Goal: Task Accomplishment & Management: Complete application form

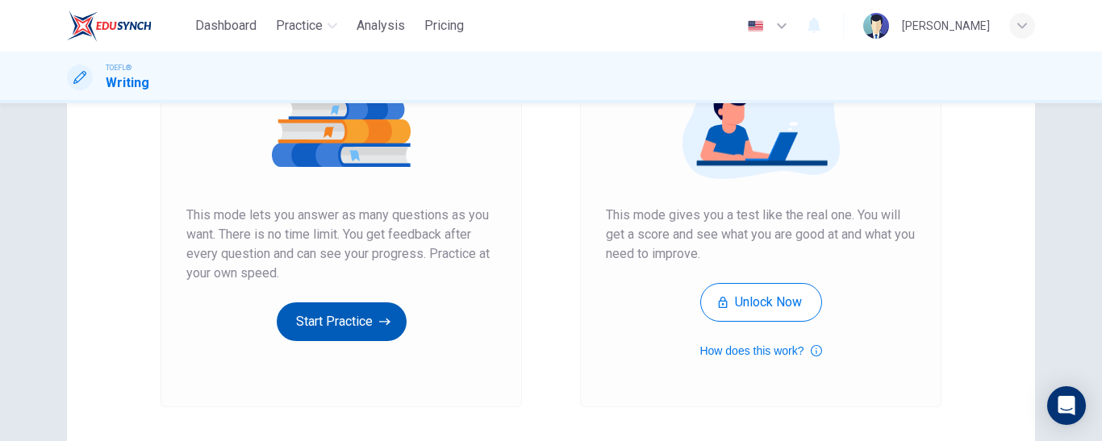
scroll to position [231, 0]
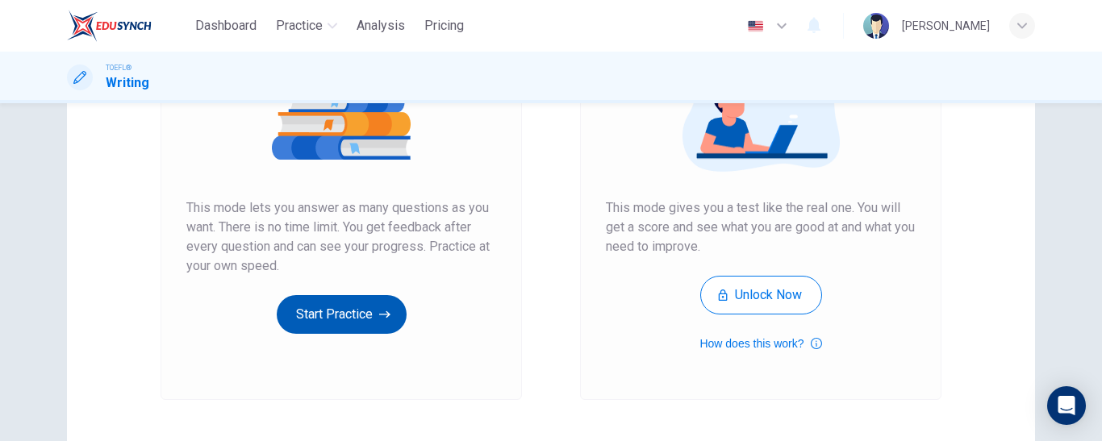
click at [331, 313] on button "Start Practice" at bounding box center [342, 314] width 130 height 39
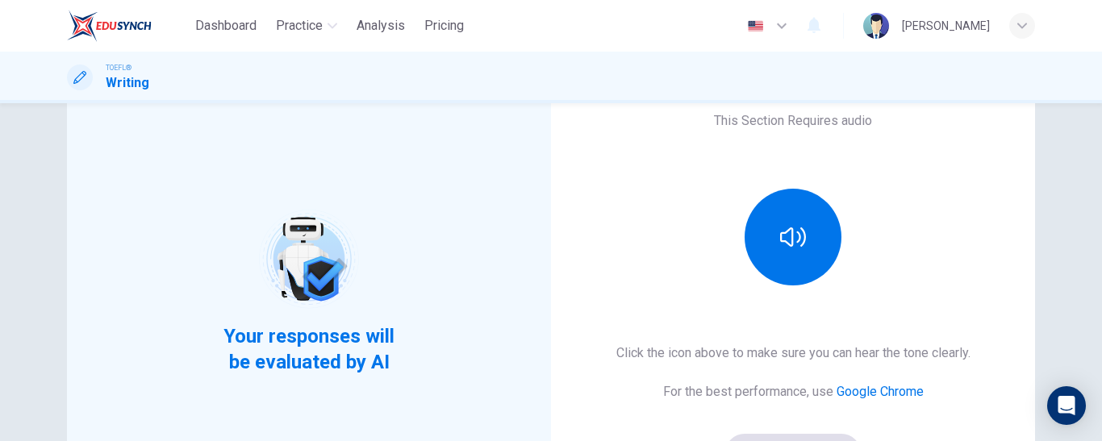
scroll to position [132, 0]
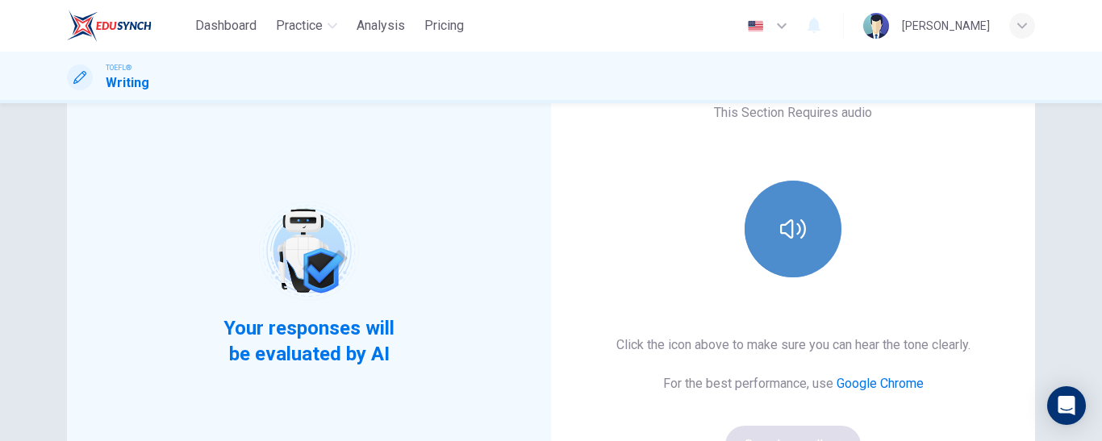
click at [789, 221] on icon "button" at bounding box center [793, 229] width 26 height 26
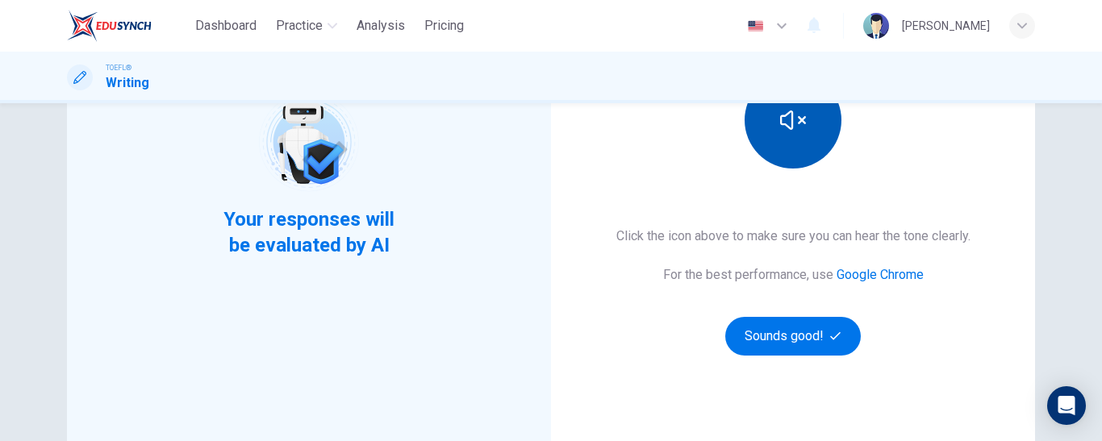
scroll to position [242, 0]
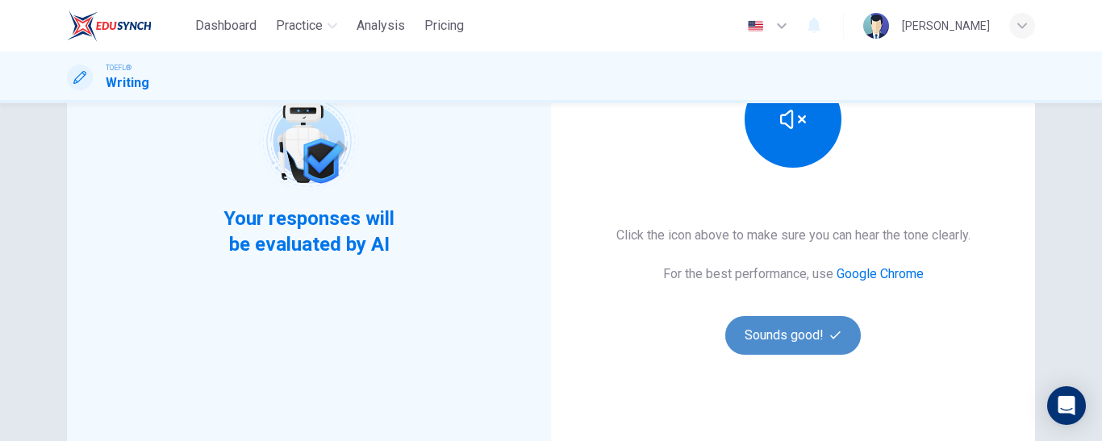
click at [807, 332] on button "Sounds good!" at bounding box center [792, 335] width 135 height 39
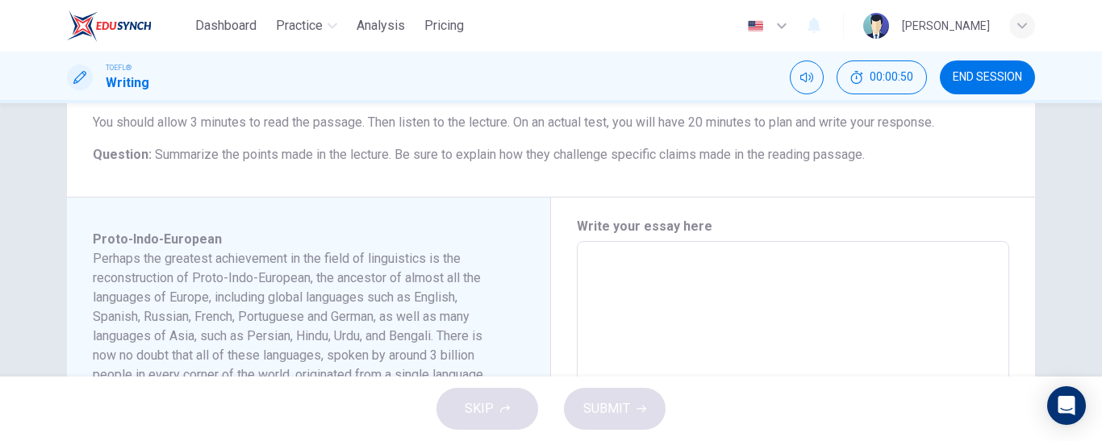
scroll to position [253, 0]
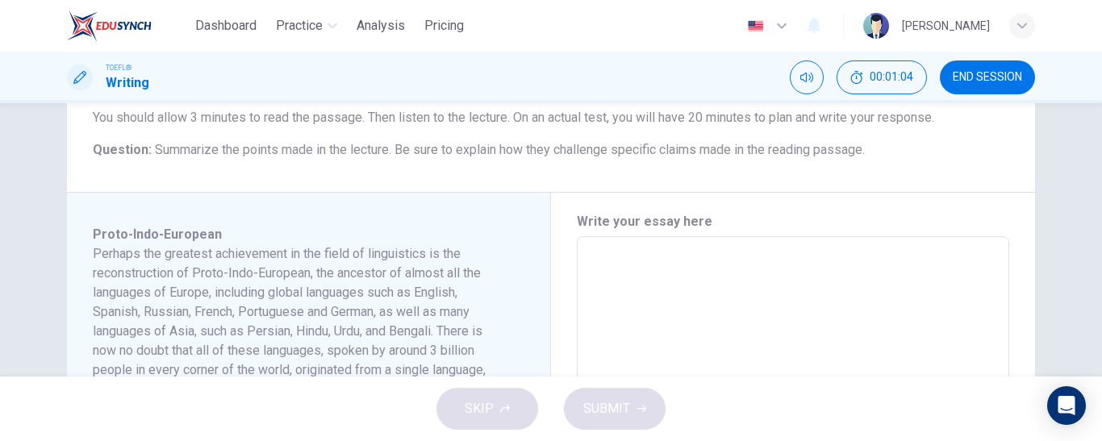
click at [626, 190] on div "Question 1 Question Type : Integrated Writing Task Directions : For this task, …" at bounding box center [551, 37] width 968 height 310
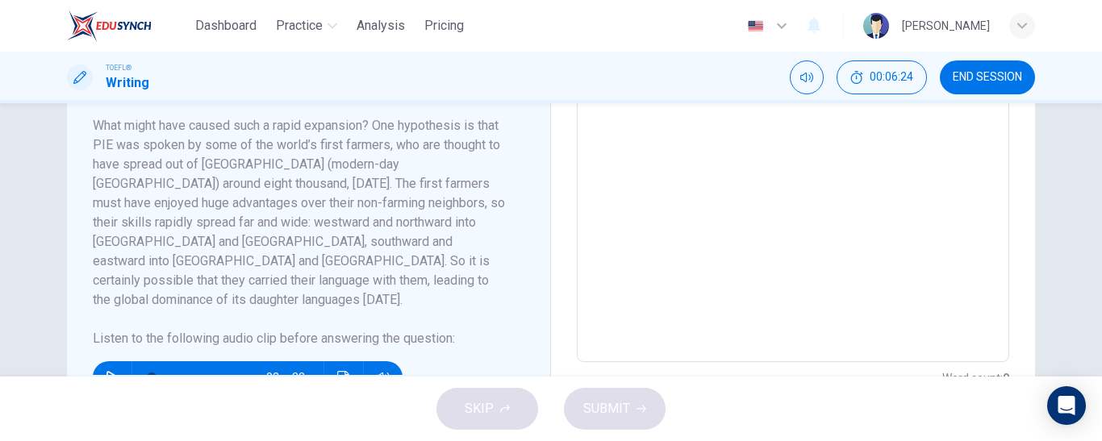
scroll to position [649, 0]
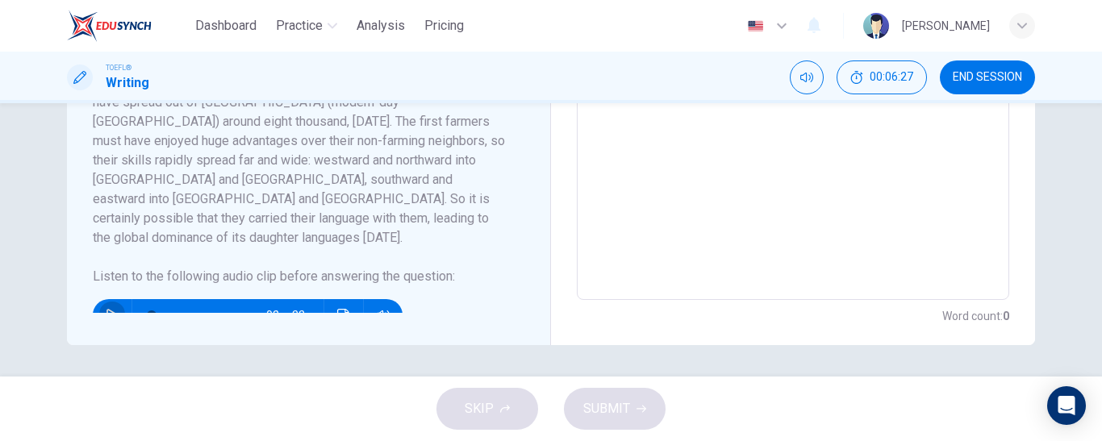
click at [107, 309] on icon "button" at bounding box center [112, 315] width 13 height 13
type input "0"
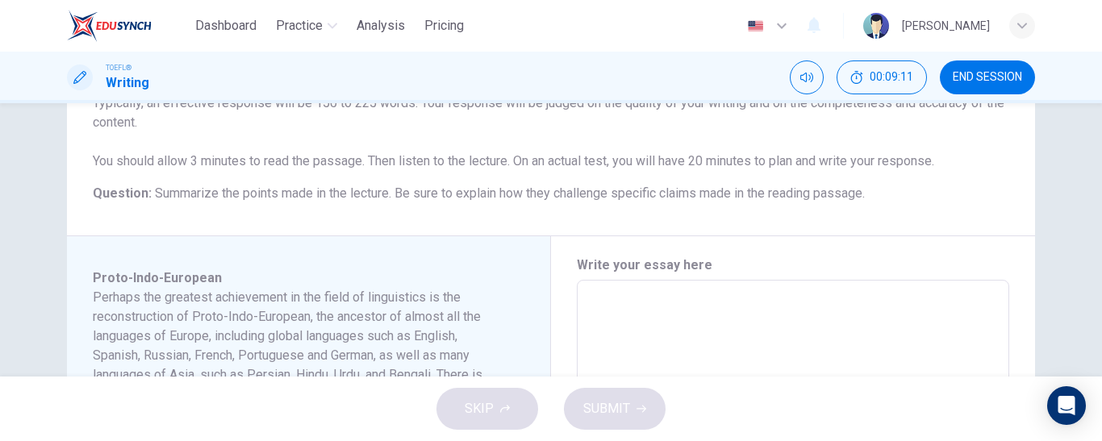
scroll to position [209, 0]
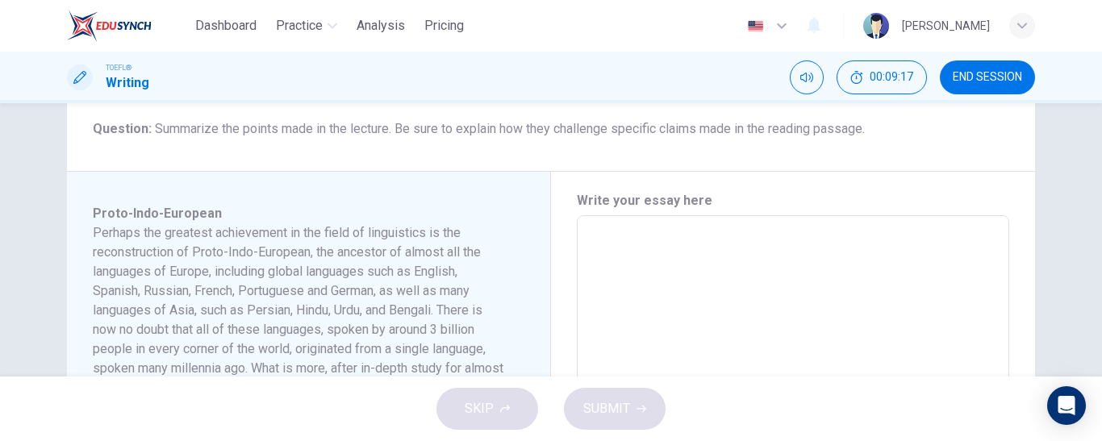
scroll to position [275, 0]
type textarea "T"
type textarea "x"
type textarea "Th"
type textarea "x"
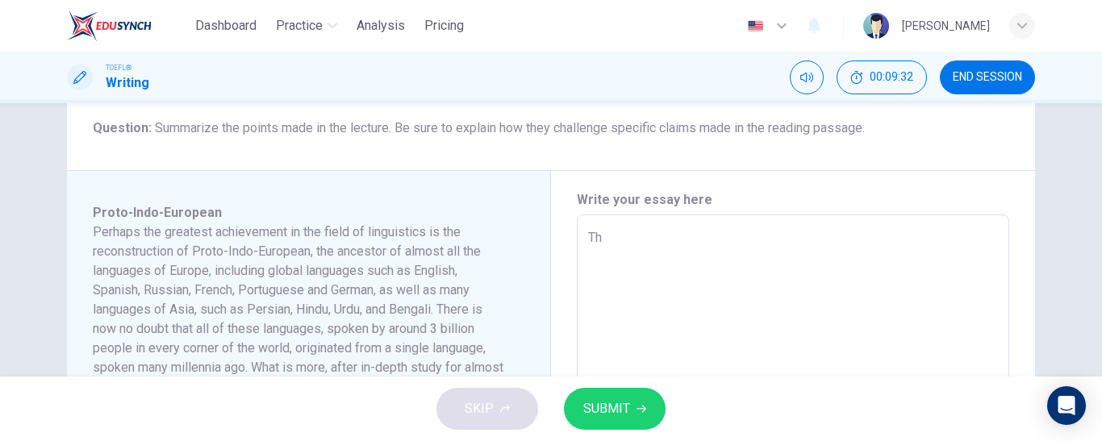
type textarea "The"
type textarea "x"
type textarea "The"
type textarea "x"
type textarea "The l"
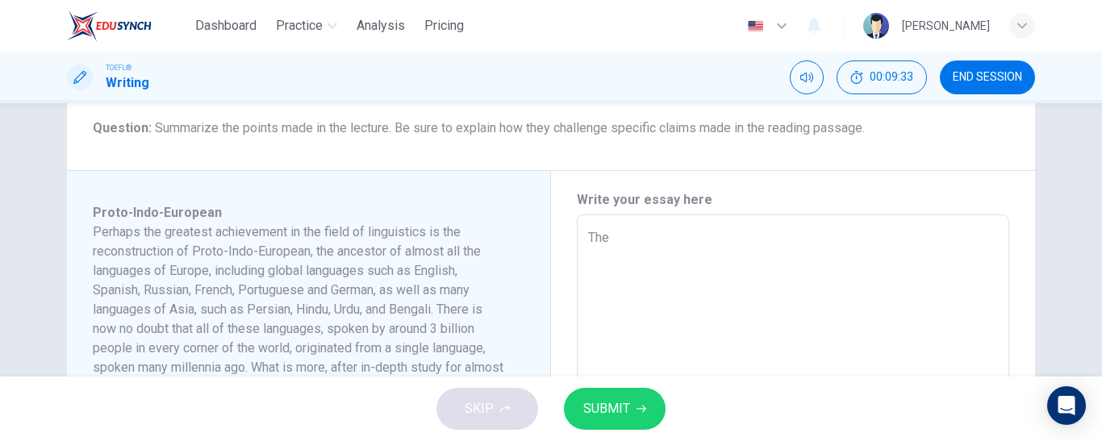
type textarea "x"
type textarea "The le"
type textarea "x"
type textarea "The lec"
type textarea "x"
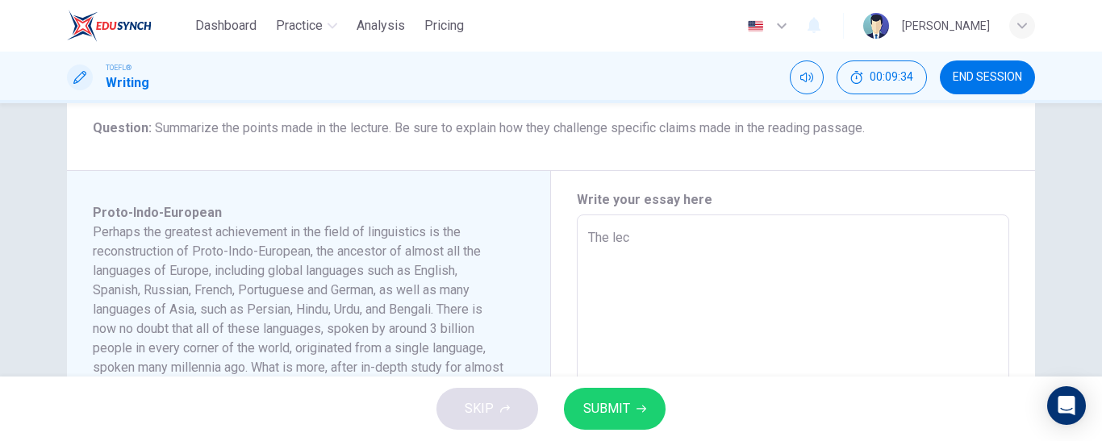
type textarea "The lect"
type textarea "x"
type textarea "The lectu"
type textarea "x"
type textarea "The lectur"
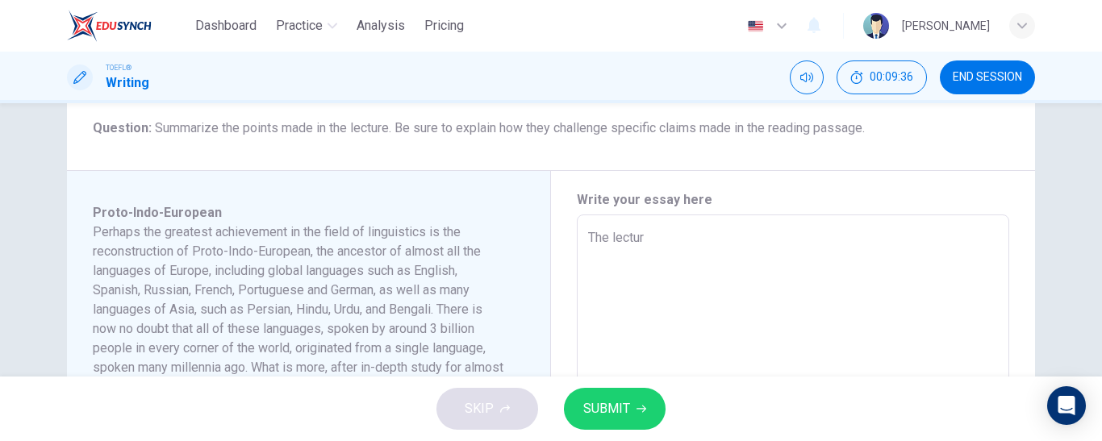
type textarea "x"
type textarea "The lecture"
type textarea "x"
type textarea "The lecture"
type textarea "x"
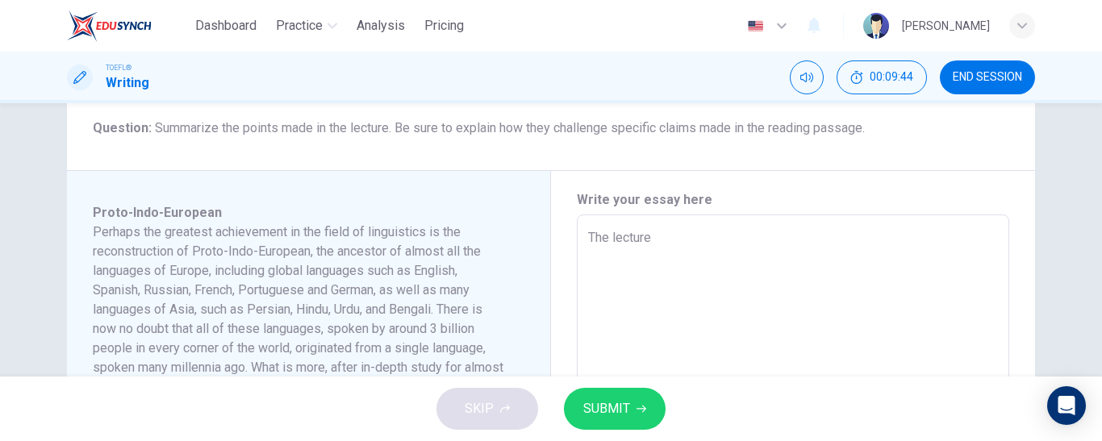
type textarea "The lecture m"
type textarea "x"
type textarea "The lecture ma"
type textarea "x"
type textarea "The lecture mak"
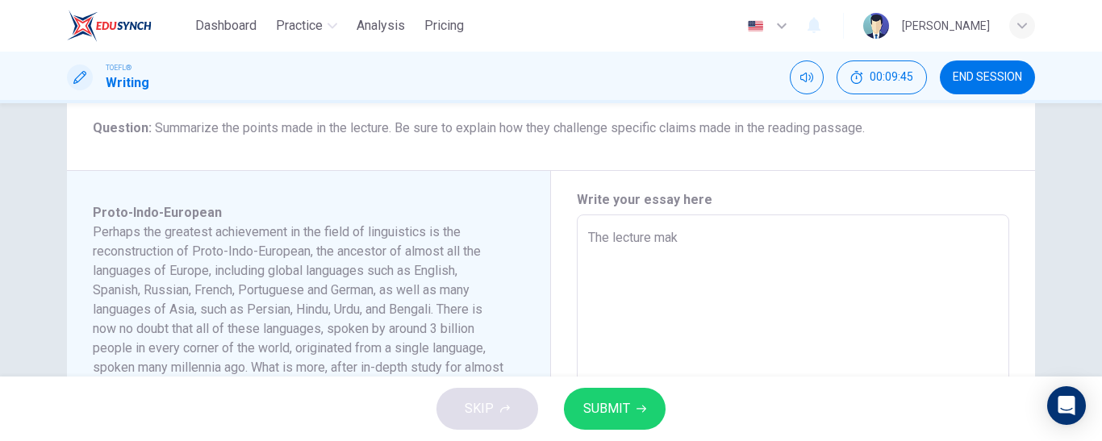
type textarea "x"
type textarea "The lecture make"
type textarea "x"
type textarea "The lecture makes"
type textarea "x"
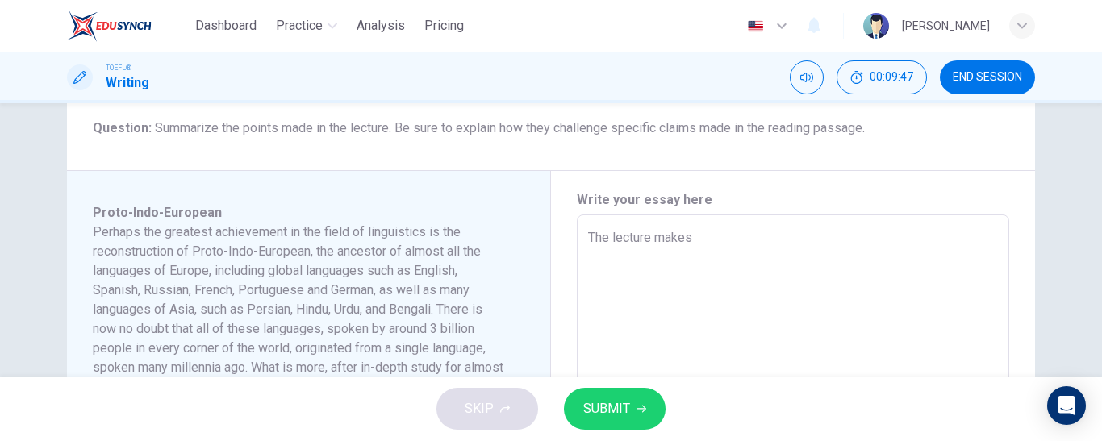
type textarea "The lecture makes"
type textarea "x"
type textarea "The lecture makes t"
type textarea "x"
type textarea "The lecture makes th"
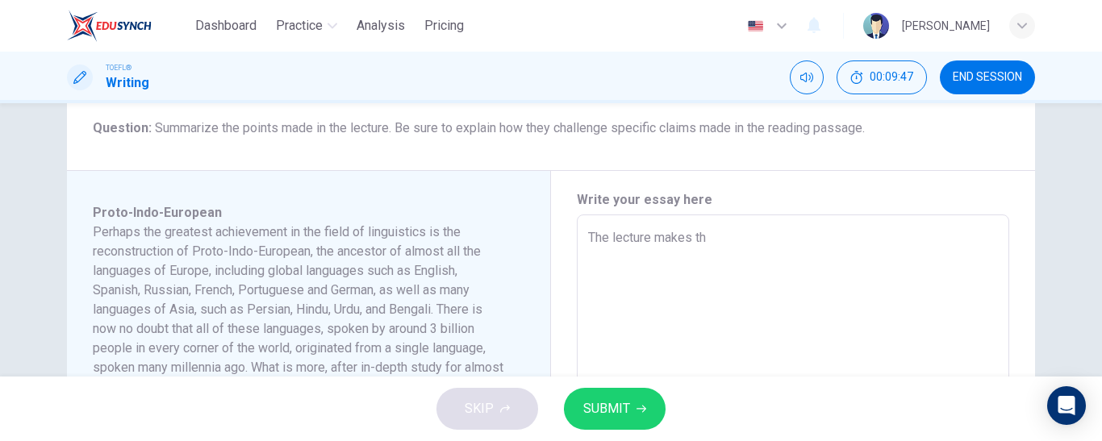
type textarea "x"
type textarea "The lecture makes the"
type textarea "x"
type textarea "The lecture makes the"
type textarea "x"
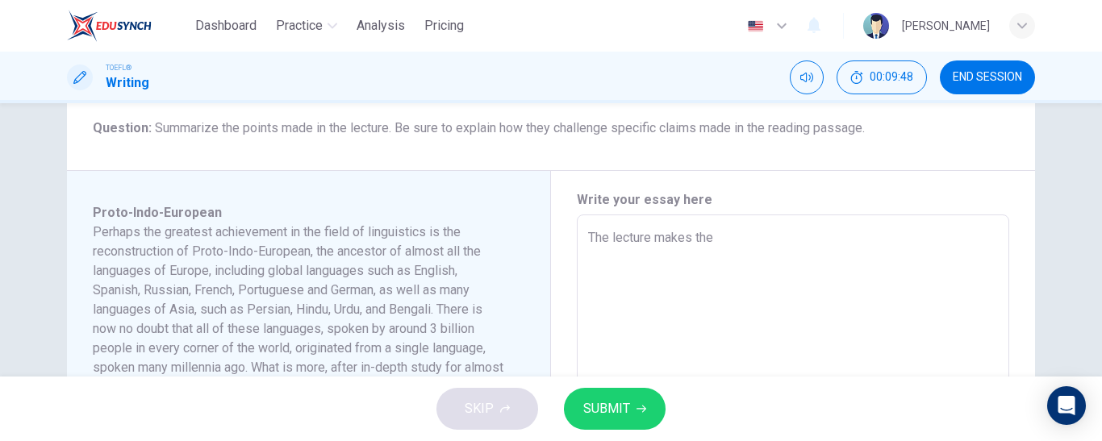
type textarea "The lecture makes the a"
type textarea "x"
type textarea "The lecture makes the ar"
type textarea "x"
type textarea "The lecture makes the arg"
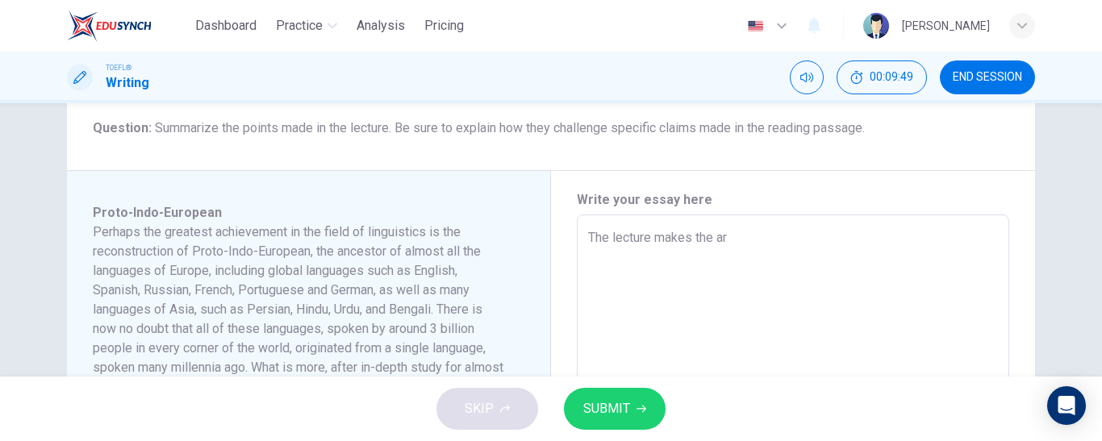
type textarea "x"
type textarea "The lecture makes the argu"
type textarea "x"
type textarea "The lecture makes the argum"
type textarea "x"
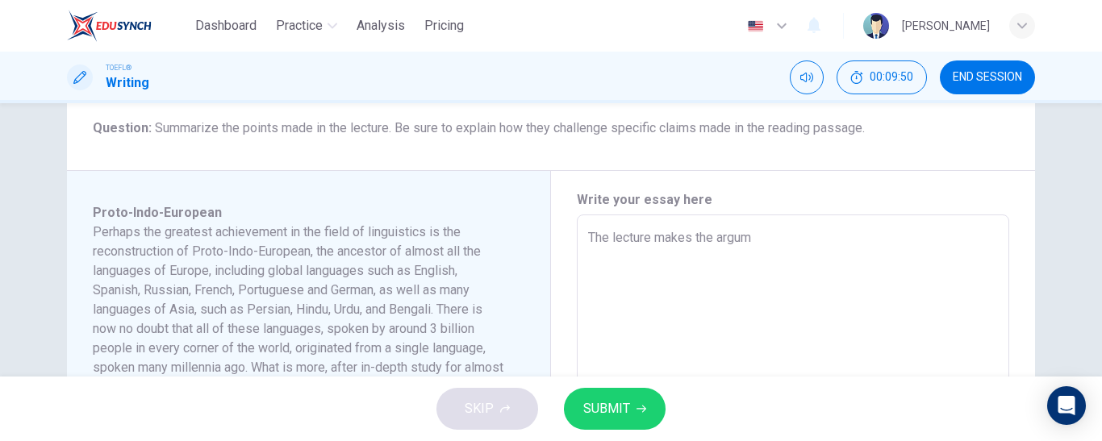
type textarea "The lecture makes the argume"
type textarea "x"
type textarea "The lecture makes the argumen"
type textarea "x"
type textarea "The lecture makes the argument"
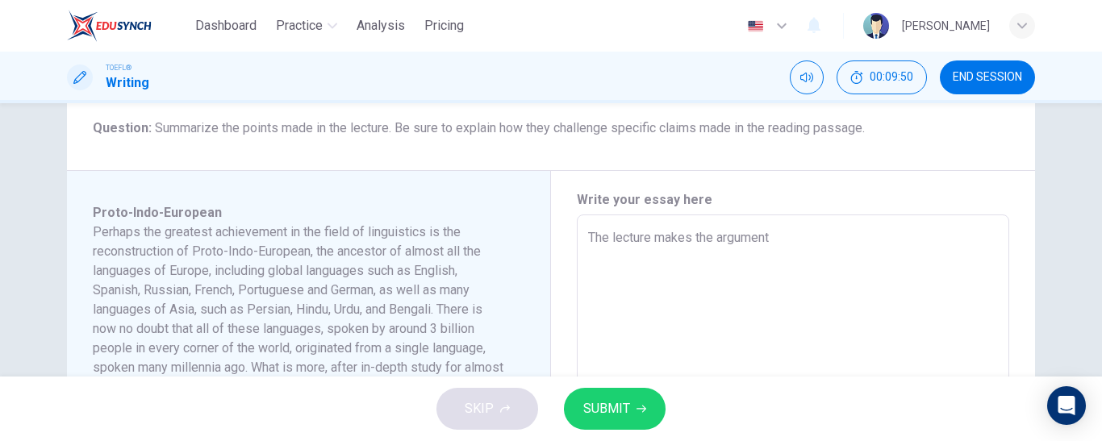
type textarea "x"
type textarea "The lecture makes the argument"
type textarea "x"
type textarea "The lecture makes the argument th"
type textarea "x"
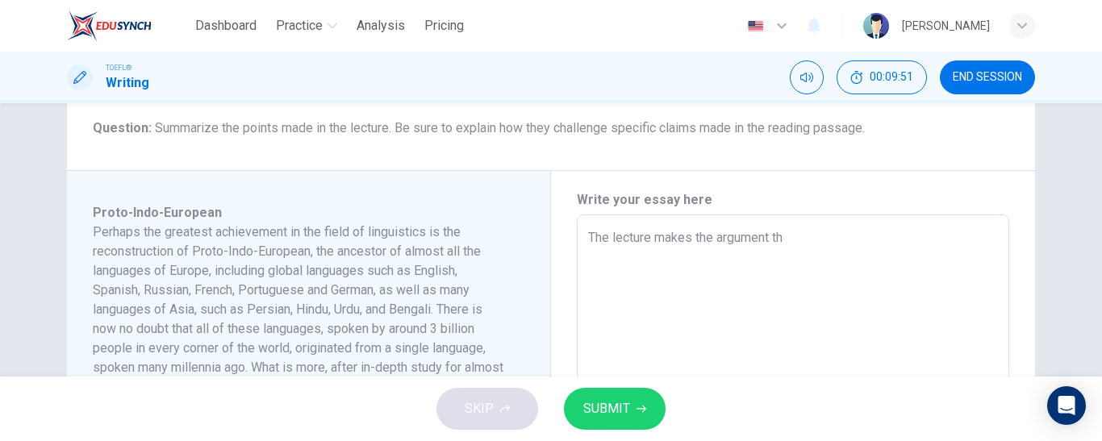
type textarea "The lecture makes the argument tha"
type textarea "x"
type textarea "The lecture makes the argument that"
type textarea "x"
type textarea "The lecture makes the argument that"
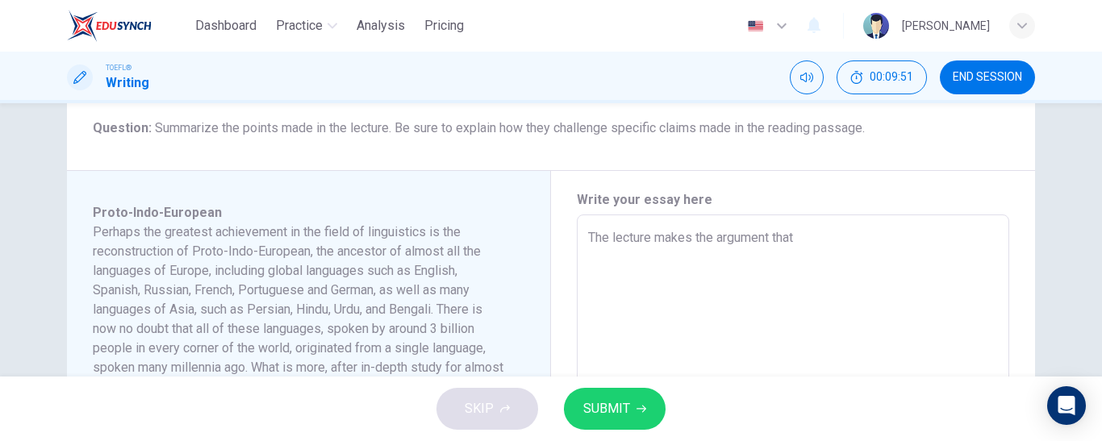
type textarea "x"
type textarea "The lecture makes the argument that P"
type textarea "x"
type textarea "The lecture makes the argument that [PERSON_NAME]"
type textarea "x"
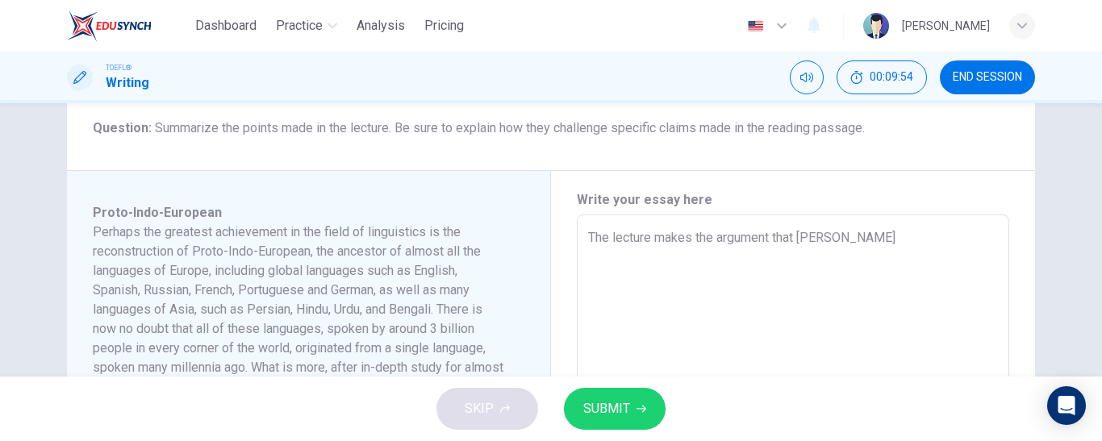
type textarea "The lecture makes the argument that Pro"
type textarea "x"
type textarea "The lecture makes the argument that Prot"
type textarea "x"
type textarea "The lecture makes the argument that Proto"
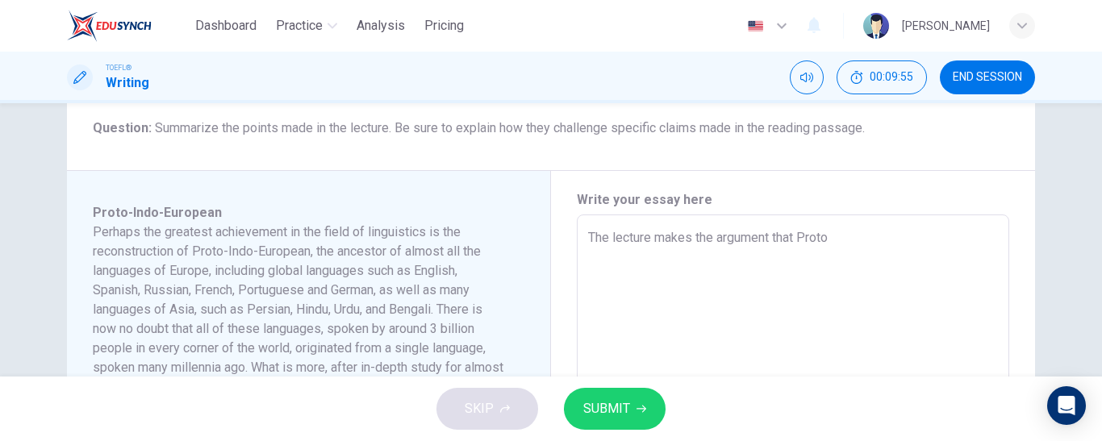
type textarea "x"
type textarea "The lecture makes the argument that Proto-"
type textarea "x"
type textarea "The lecture makes the argument that Proto-I"
type textarea "x"
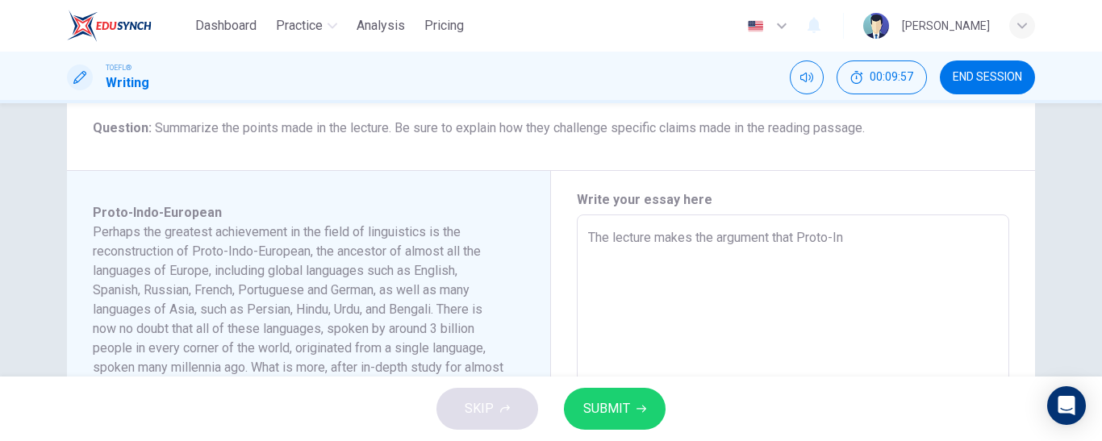
type textarea "The lecture makes the argument that Proto-Ind"
type textarea "x"
type textarea "The lecture makes the argument that Proto-Indo"
type textarea "x"
type textarea "The lecture makes the argument that Proto-Indo-"
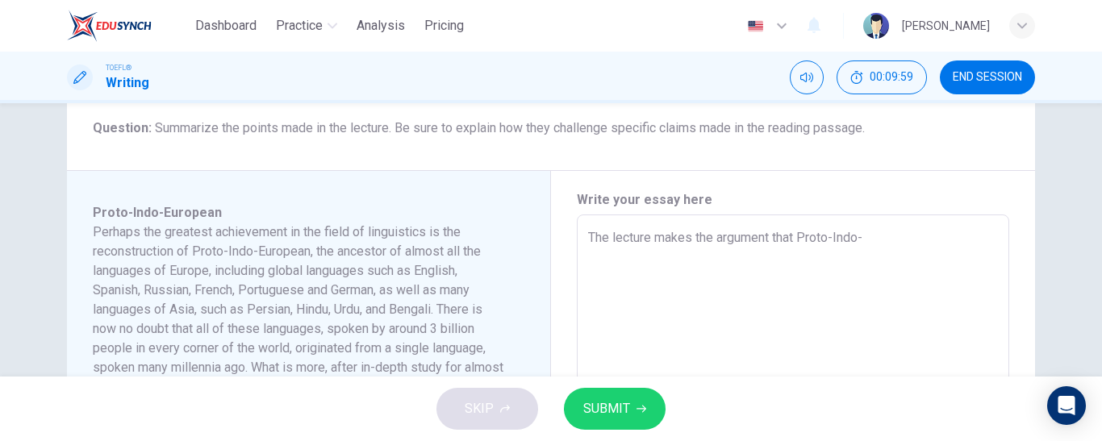
type textarea "x"
type textarea "The lecture makes the argument that Proto-Indo-E"
type textarea "x"
type textarea "The lecture makes the argument that Proto-Indo-Eu"
type textarea "x"
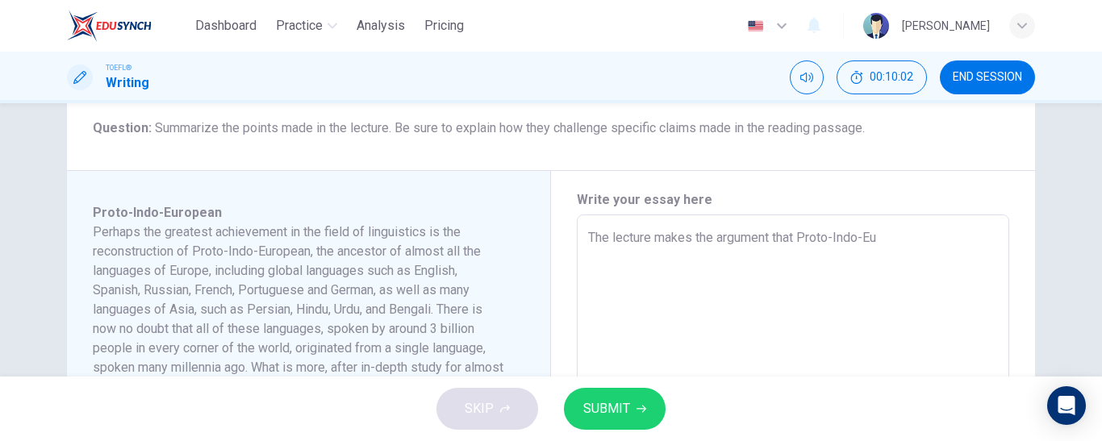
type textarea "The lecture makes the argument that Proto-Indo-Eur"
type textarea "x"
type textarea "The lecture makes the argument that Proto-Indo-Euro"
type textarea "x"
type textarea "The lecture makes the argument that Proto-Indo-Europ"
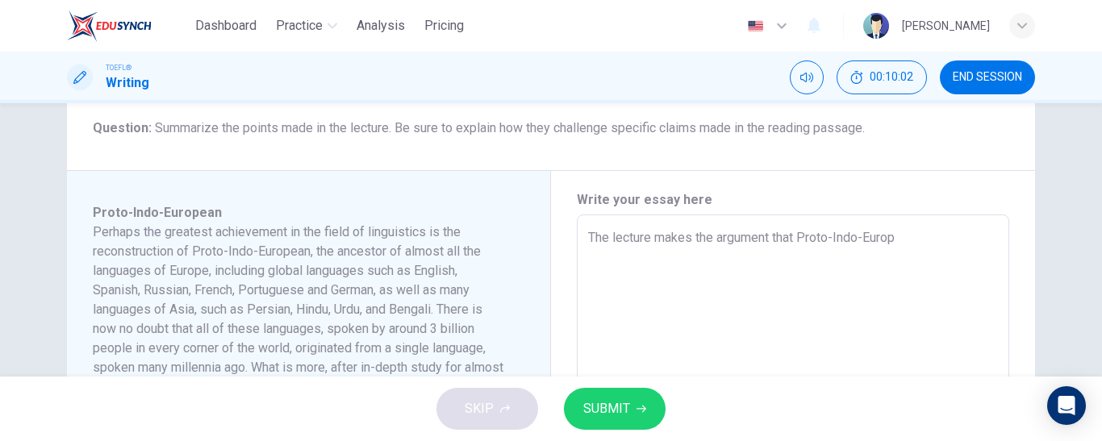
type textarea "x"
type textarea "The lecture makes the argument that Proto-Indo-Europe"
type textarea "x"
type textarea "The lecture makes the argument that Proto-Indo-Europea"
type textarea "x"
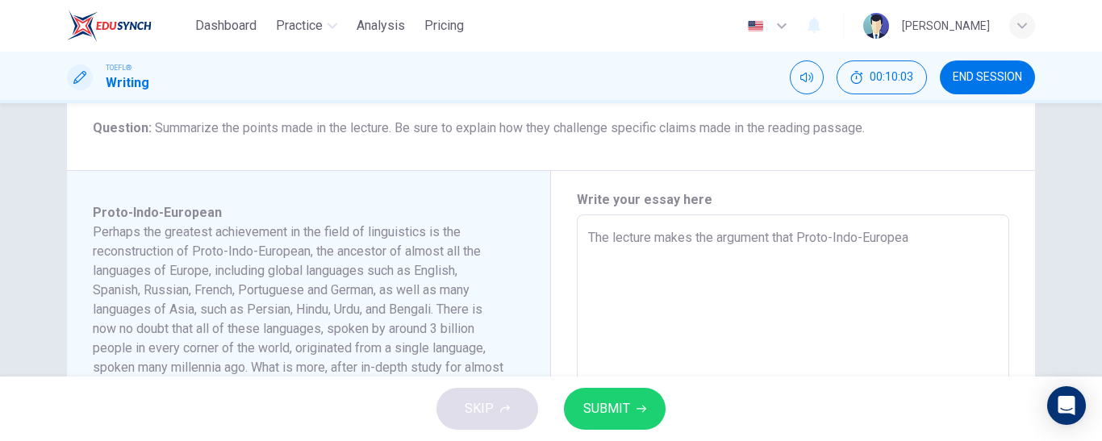
type textarea "The lecture makes the argument that Proto-Indo-European"
type textarea "x"
type textarea "The lecture makes the argument that Proto-Indo-European"
type textarea "x"
type textarea "The lecture makes the argument that Proto-Indo-European la"
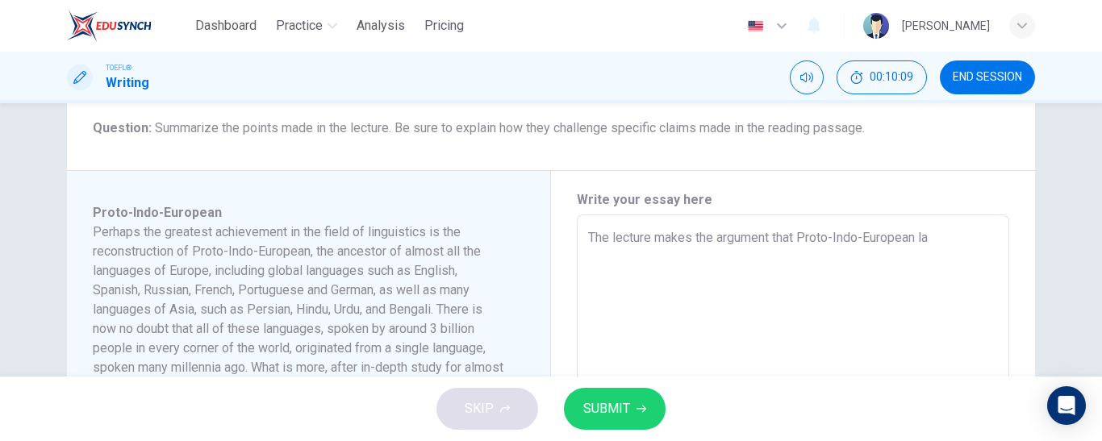
type textarea "x"
type textarea "The lecture makes the argument that Proto-Indo-European lan"
type textarea "x"
type textarea "The lecture makes the argument that Proto-Indo-European lang"
type textarea "x"
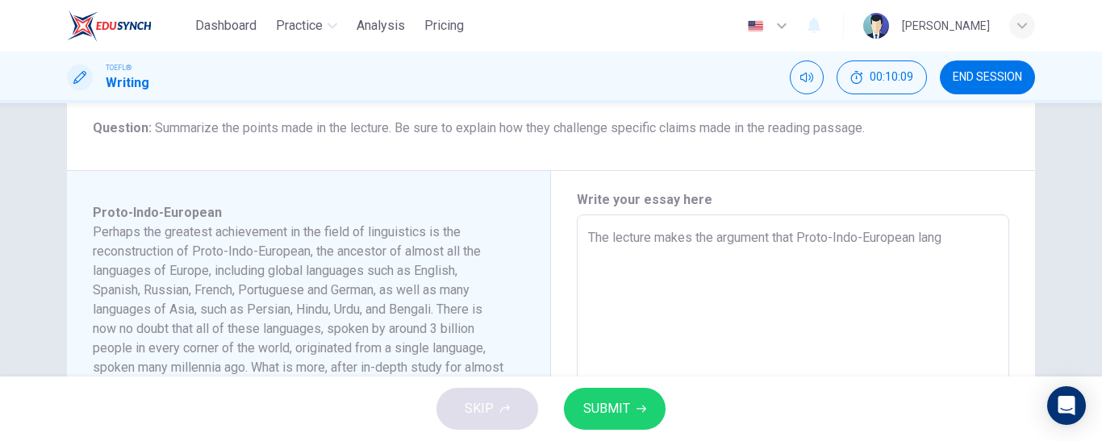
type textarea "The lecture makes the argument that Proto-Indo-European langu"
type textarea "x"
type textarea "The lecture makes the argument that Proto-Indo-European langua"
type textarea "x"
type textarea "The lecture makes the argument that Proto-Indo-European languag"
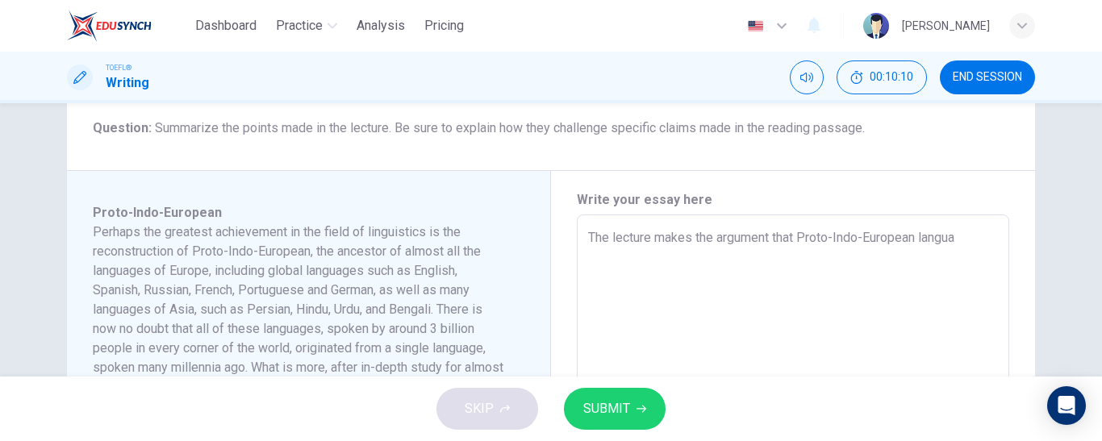
type textarea "x"
type textarea "The lecture makes the argument that Proto-Indo-European language"
type textarea "x"
type textarea "The lecture makes the argument that Proto-Indo-European languages"
type textarea "x"
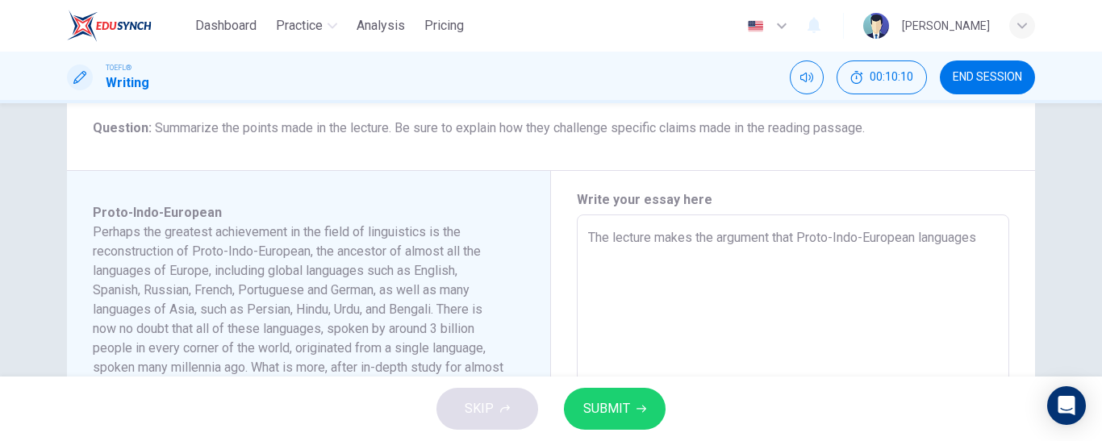
type textarea "The lecture makes the argument that Proto-Indo-European languages"
type textarea "x"
type textarea "The lecture makes the argument that Proto-Indo-European languages w"
type textarea "x"
type textarea "The lecture makes the argument that Proto-Indo-European languages we"
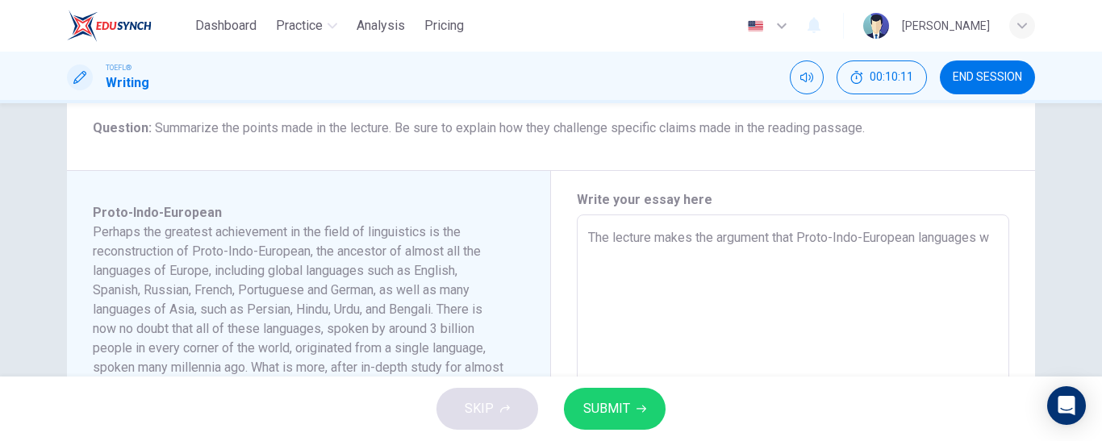
type textarea "x"
type textarea "The lecture makes the argument that Proto-Indo-European languages wer"
type textarea "x"
type textarea "The lecture makes the argument that Proto-Indo-European languages we"
type textarea "x"
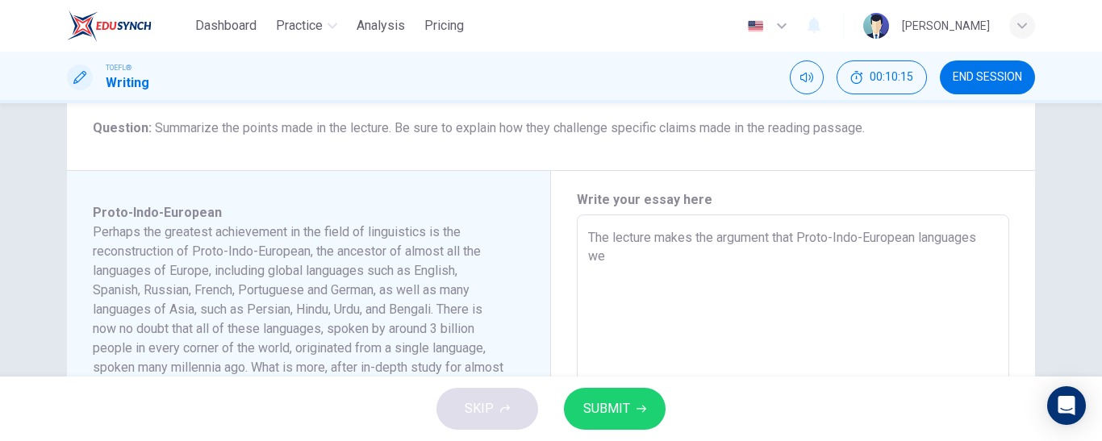
type textarea "The lecture makes the argument that Proto-Indo-European languages w"
type textarea "x"
type textarea "The lecture makes the argument that Proto-Indo-European languages"
type textarea "x"
type textarea "The lecture makes the argument that Proto-Indo-European languages"
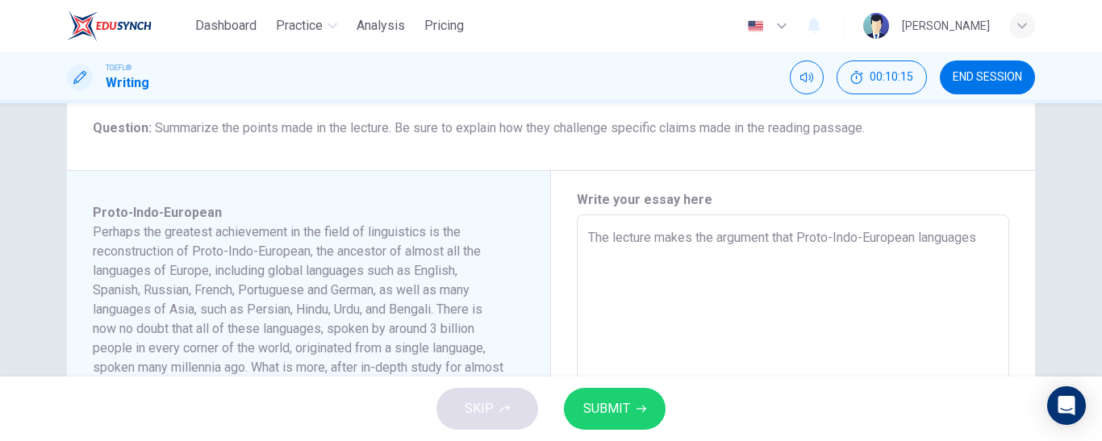
type textarea "x"
type textarea "The lecture makes the argument that Proto-Indo-European language"
type textarea "x"
type textarea "The lecture makes the argument that Proto-Indo-European languages"
type textarea "x"
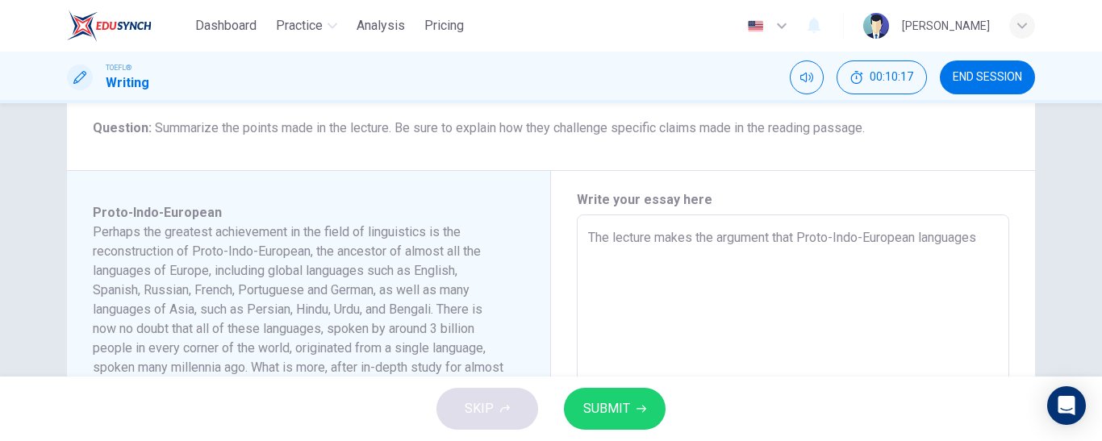
type textarea "The lecture makes the argument that Proto-Indo-European languages"
type textarea "x"
type textarea "The lecture makes the argument that Proto-Indo-European languages d"
type textarea "x"
type textarea "The lecture makes the argument that Proto-Indo-European languages da"
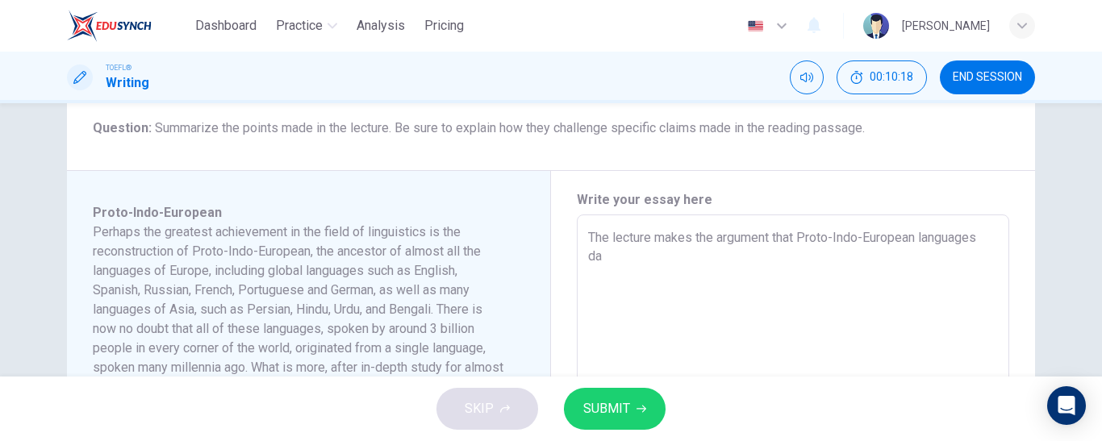
type textarea "x"
type textarea "The lecture makes the argument that Proto-Indo-European languages dat"
type textarea "x"
type textarea "The lecture makes the argument that Proto-Indo-European languages date"
type textarea "x"
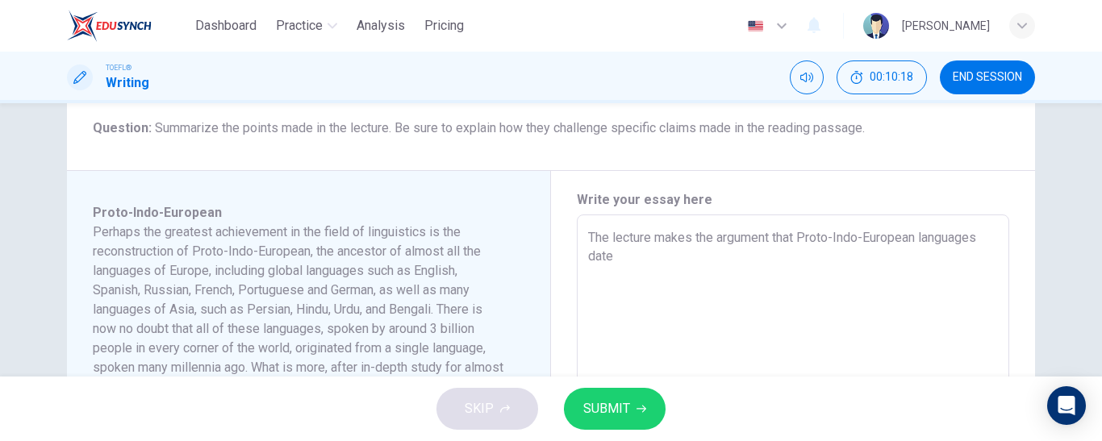
type textarea "The lecture makes the argument that Proto-Indo-European languages dates"
type textarea "x"
type textarea "The lecture makes the argument that Proto-Indo-European languages dates"
type textarea "x"
type textarea "The lecture makes the argument that Proto-Indo-European languages dates c"
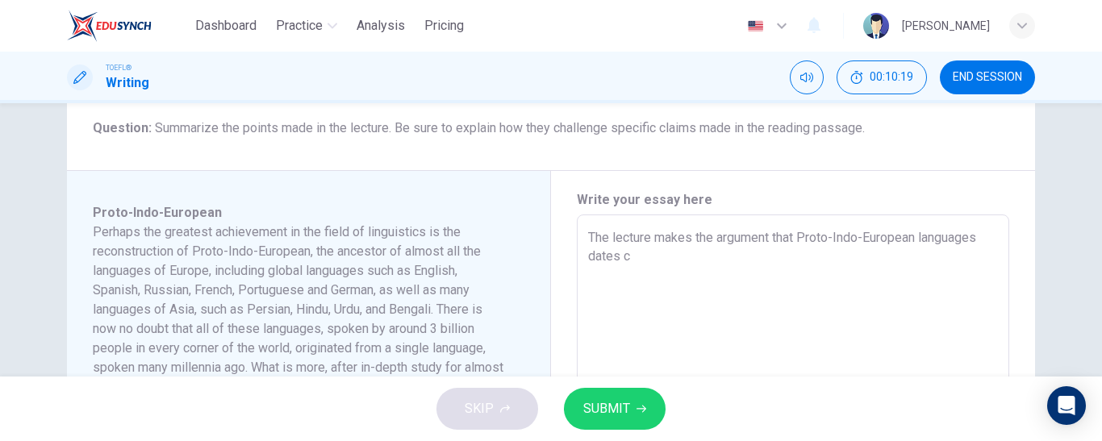
type textarea "x"
type textarea "The lecture makes the argument that Proto-Indo-European languages dates cl"
type textarea "x"
type textarea "The lecture makes the argument that Proto-Indo-European languages dates cla"
type textarea "x"
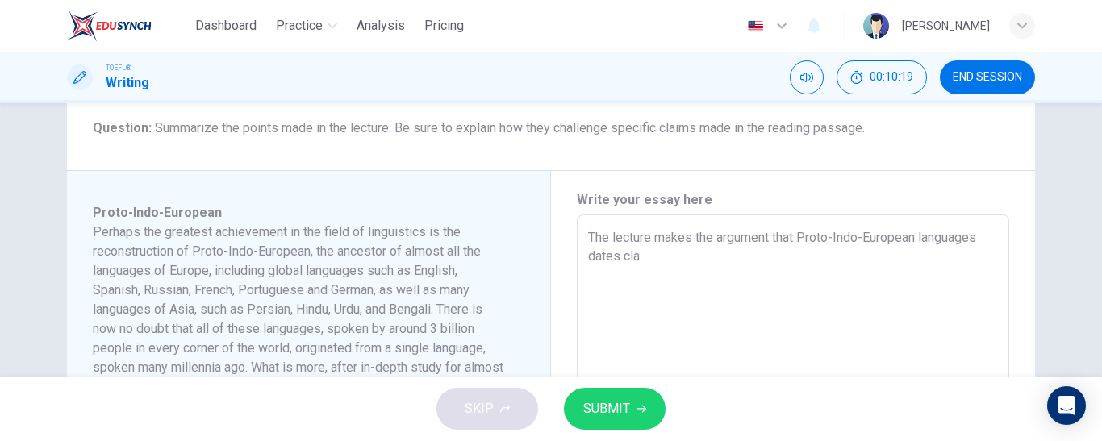
type textarea "The lecture makes the argument that Proto-Indo-European languages dates clas"
type textarea "x"
type textarea "The lecture makes the argument that Proto-Indo-European languages dates clash"
type textarea "x"
type textarea "The lecture makes the argument that Proto-Indo-European languages dates clash"
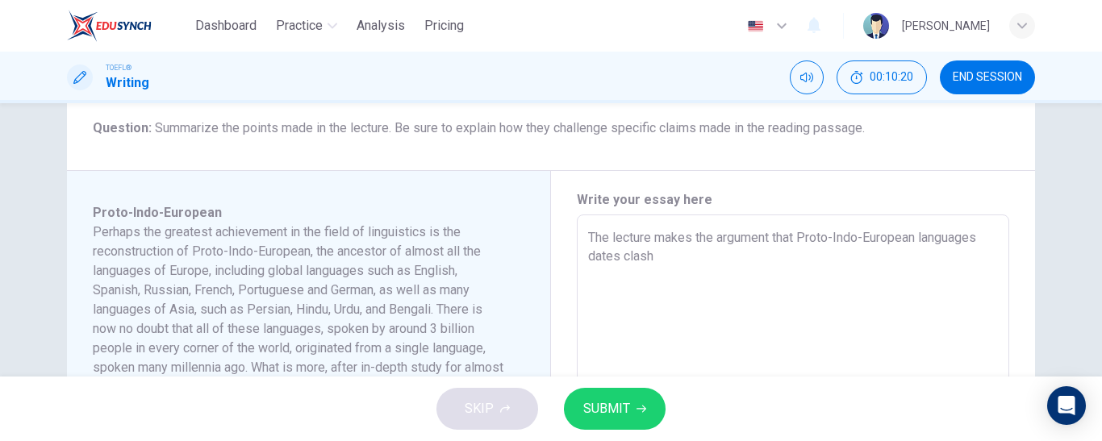
type textarea "x"
type textarea "The lecture makes the argument that Proto-Indo-European languages dates clash w"
type textarea "x"
type textarea "The lecture makes the argument that Proto-Indo-European languages dates clash wi"
type textarea "x"
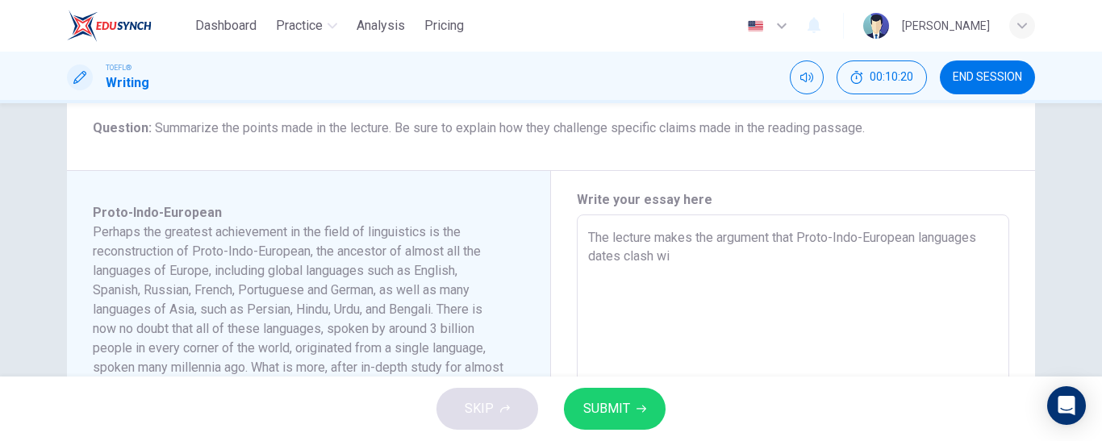
type textarea "The lecture makes the argument that Proto-Indo-European languages dates clash w…"
type textarea "x"
type textarea "The lecture makes the argument that Proto-Indo-European languages dates clash w…"
type textarea "x"
type textarea "The lecture makes the argument that Proto-Indo-European languages dates clash w…"
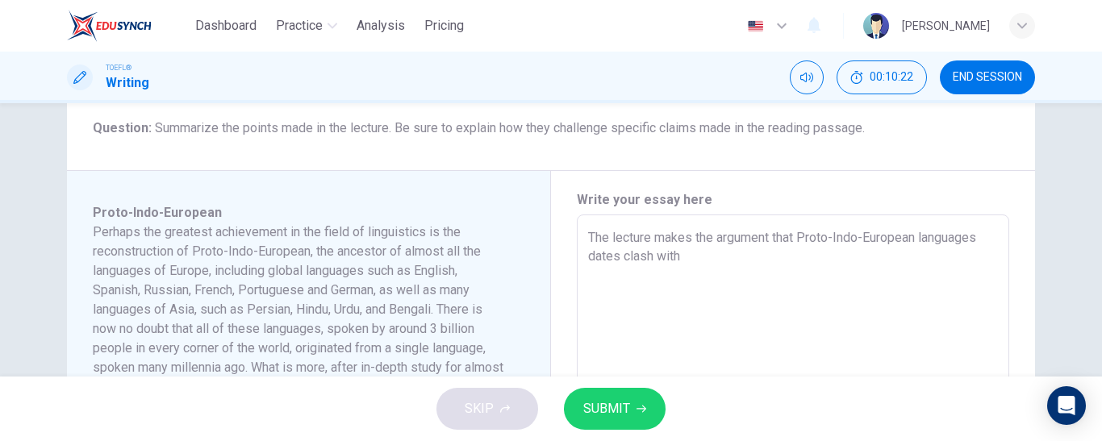
type textarea "x"
type textarea "The lecture makes the argument that Proto-Indo-European languages dates clash w…"
type textarea "x"
type textarea "The lecture makes the argument that Proto-Indo-European languages dates clash w…"
type textarea "x"
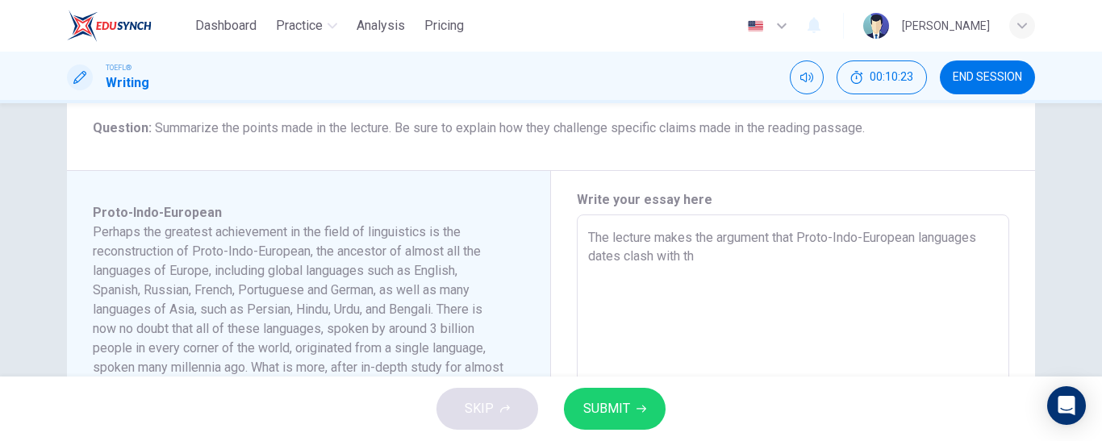
type textarea "The lecture makes the argument that Proto-Indo-European languages dates clash w…"
type textarea "x"
type textarea "The lecture makes the argument that Proto-Indo-European languages dates clash w…"
type textarea "x"
type textarea "The lecture makes the argument that Proto-Indo-European languages dates clash w…"
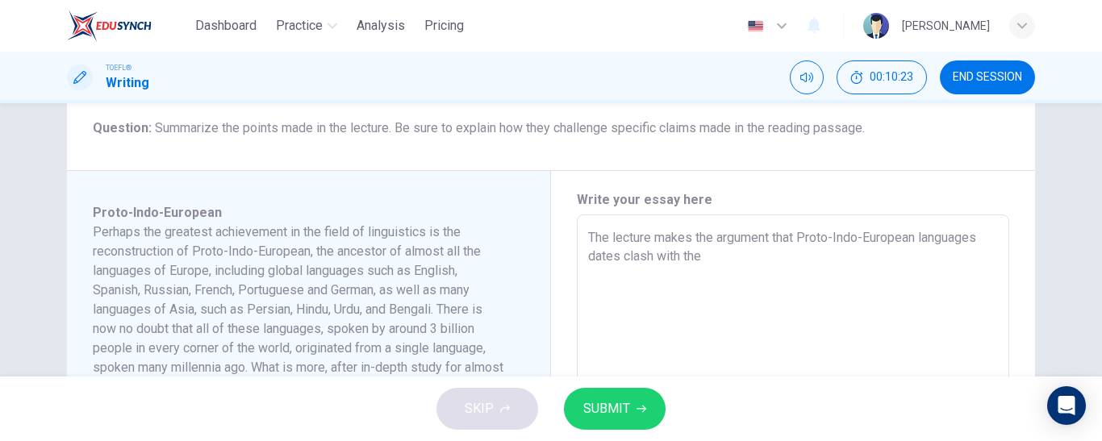
type textarea "x"
type textarea "The lecture makes the argument that Proto-Indo-European languages dates clash w…"
type textarea "x"
type textarea "The lecture makes the argument that Proto-Indo-European languages dates clash w…"
type textarea "x"
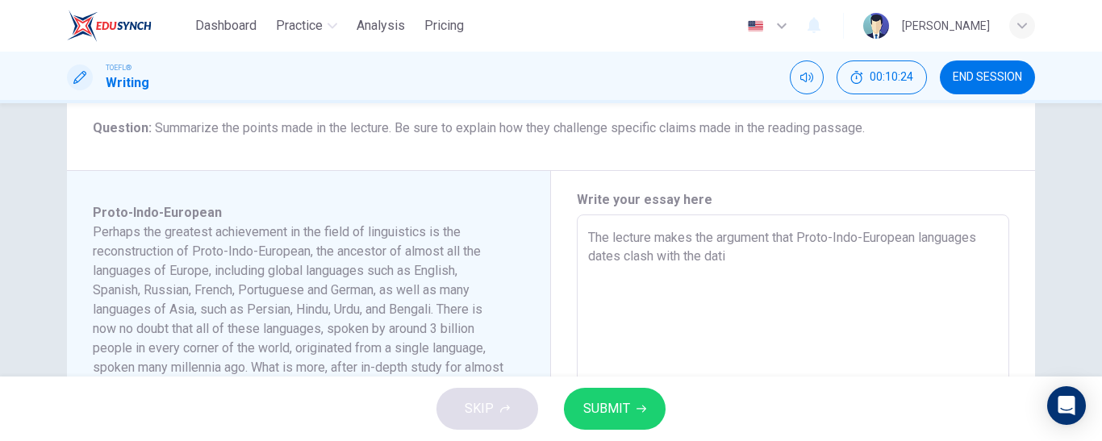
type textarea "The lecture makes the argument that Proto-Indo-European languages dates clash w…"
type textarea "x"
type textarea "The lecture makes the argument that Proto-Indo-European languages dates clash w…"
type textarea "x"
type textarea "The lecture makes the argument that Proto-Indo-European languages dates clash w…"
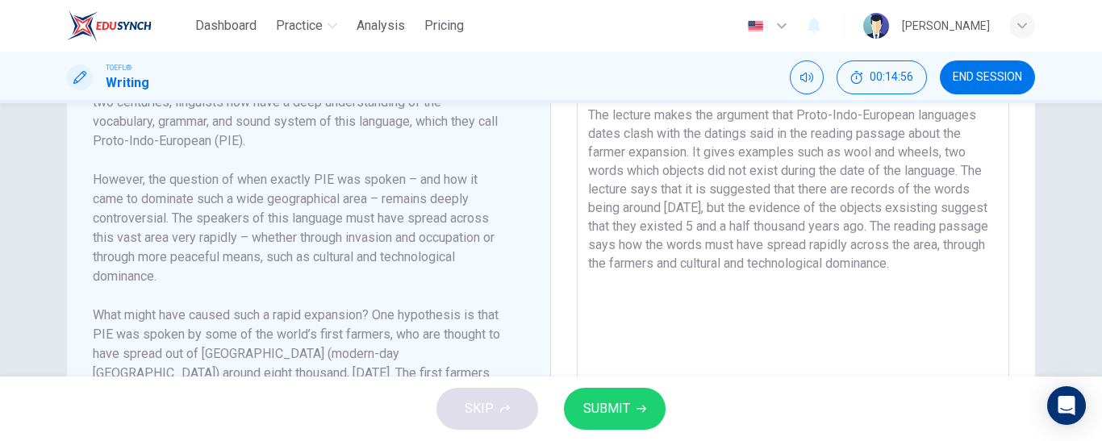
scroll to position [395, 0]
click at [756, 245] on textarea "The lecture makes the argument that Proto-Indo-European languages dates clash w…" at bounding box center [793, 324] width 410 height 433
click at [734, 249] on textarea "The lecture makes the argument that Proto-Indo-European languages dates clash w…" at bounding box center [793, 324] width 410 height 433
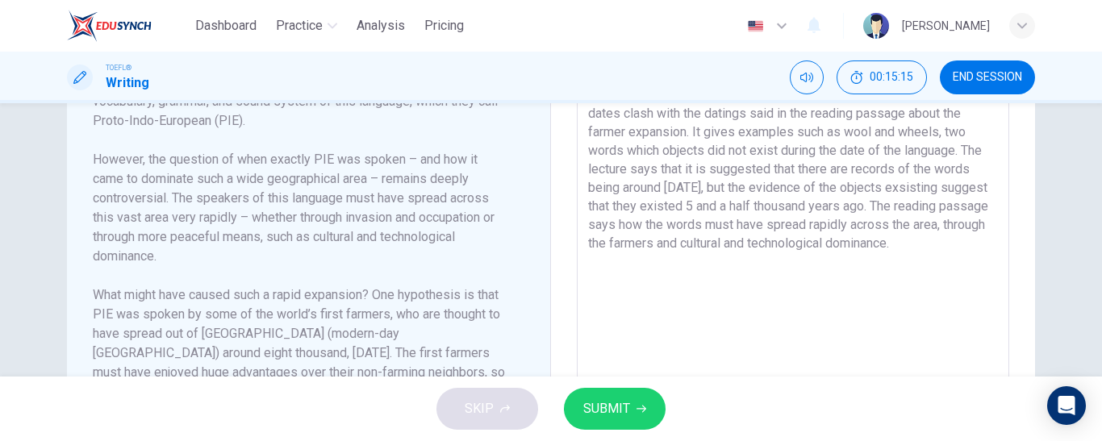
scroll to position [426, 0]
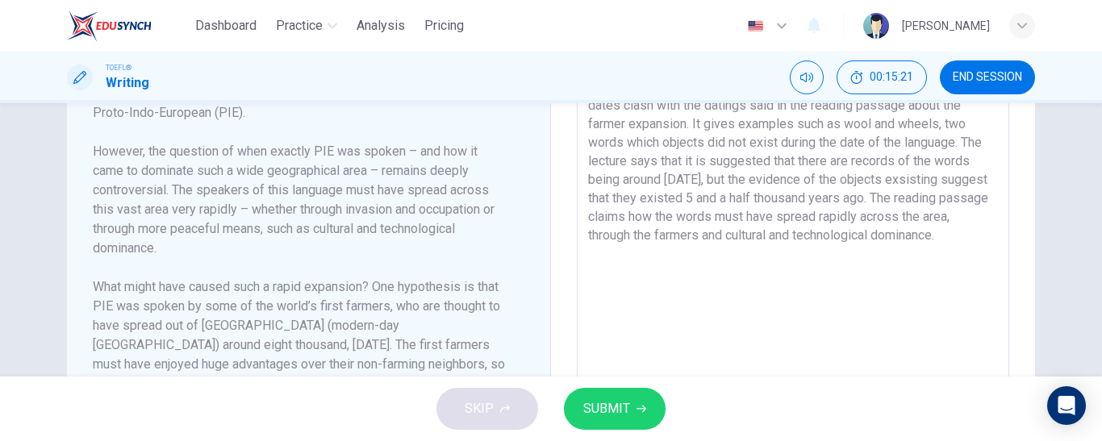
click at [766, 217] on textarea "The lecture makes the argument that Proto-Indo-European languages dates clash w…" at bounding box center [793, 293] width 410 height 433
click at [681, 249] on textarea "The lecture makes the argument that Proto-Indo-European languages dates clash w…" at bounding box center [793, 293] width 410 height 433
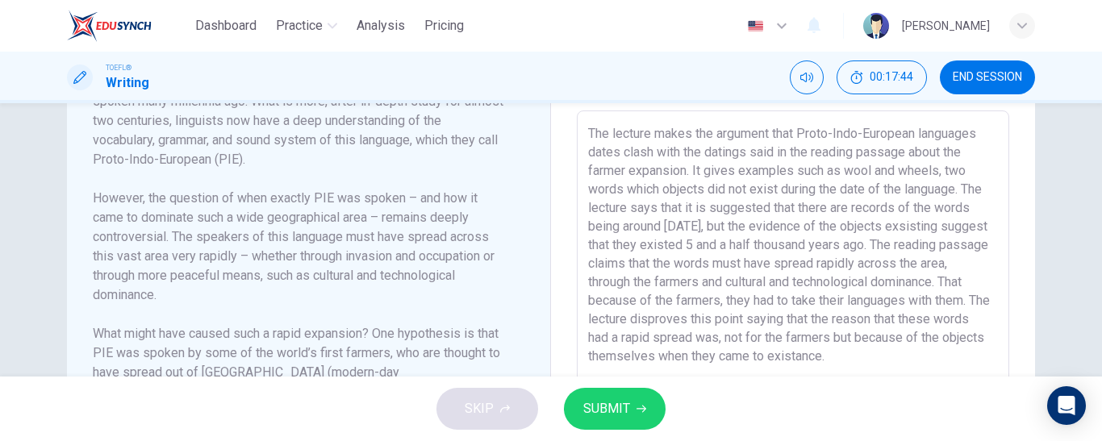
scroll to position [378, 0]
click at [981, 135] on textarea "The lecture makes the argument that Proto-Indo-European languages dates clash w…" at bounding box center [793, 341] width 410 height 433
click at [807, 180] on textarea "The lecture makes the argument that Proto-Indo-European language dates clash wi…" at bounding box center [793, 341] width 410 height 433
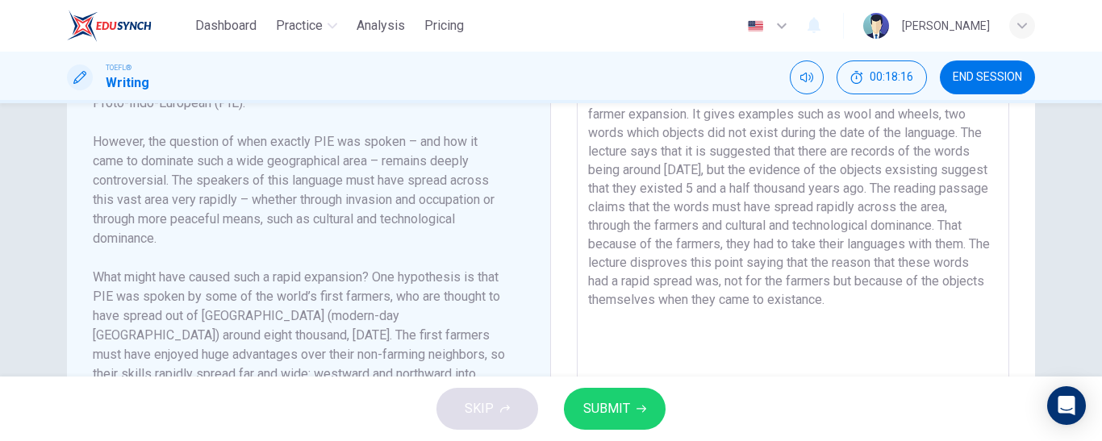
scroll to position [436, 0]
click at [739, 151] on textarea "The lecture makes the argument that Proto-Indo-European language dates clash wi…" at bounding box center [793, 283] width 410 height 433
click at [613, 166] on textarea "The lecture makes the argument that Proto-Indo-European language dates clash wi…" at bounding box center [793, 283] width 410 height 433
drag, startPoint x: 912, startPoint y: 152, endPoint x: 973, endPoint y: 152, distance: 61.3
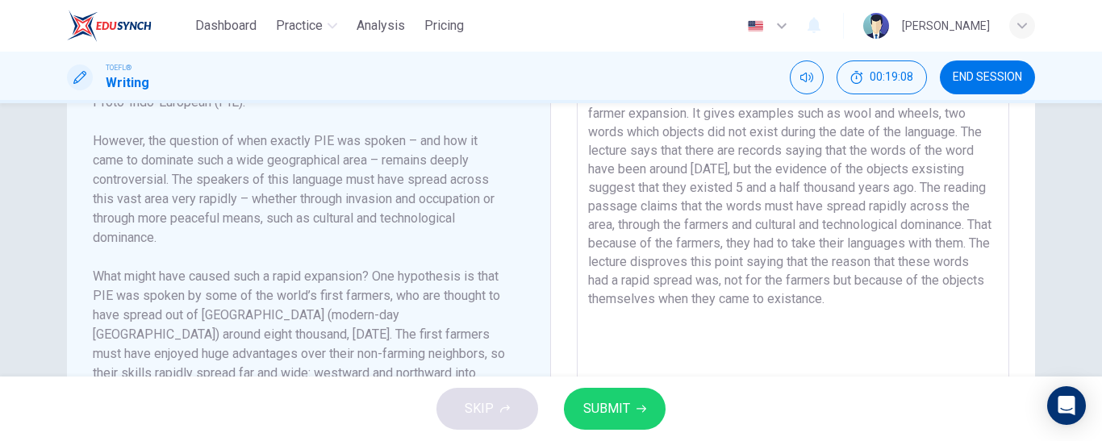
click at [973, 152] on textarea "The lecture makes the argument that Proto-Indo-European language dates clash wi…" at bounding box center [793, 283] width 410 height 433
click at [952, 170] on textarea "The lecture makes the argument that Proto-Indo-European language dates clash wi…" at bounding box center [793, 283] width 410 height 433
click at [781, 185] on textarea "The lecture makes the argument that Proto-Indo-European language dates clash wi…" at bounding box center [793, 283] width 410 height 433
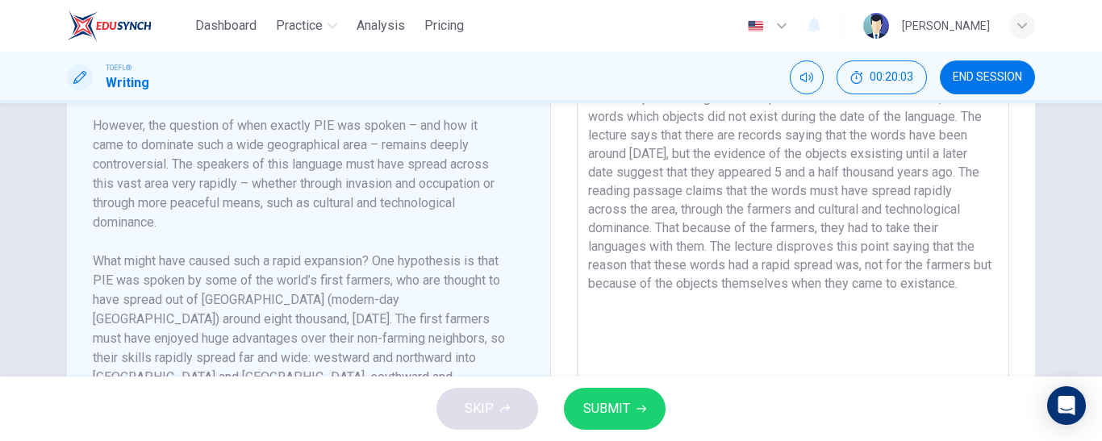
scroll to position [448, 0]
click at [771, 305] on textarea "The lecture makes the argument that Proto-Indo-European language dates clash wi…" at bounding box center [793, 271] width 410 height 433
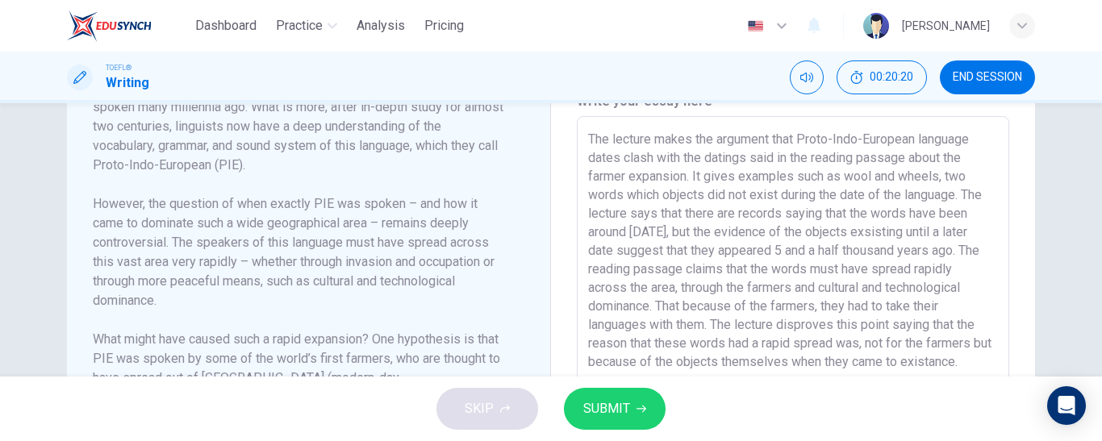
scroll to position [373, 0]
click at [632, 406] on button "SUBMIT" at bounding box center [615, 409] width 102 height 42
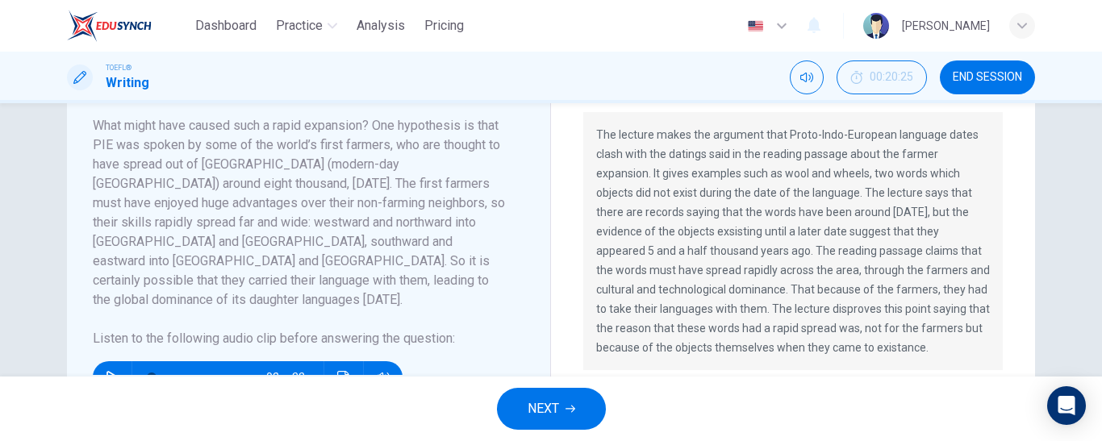
scroll to position [587, 0]
click at [978, 86] on button "END SESSION" at bounding box center [986, 77] width 95 height 34
click at [975, 85] on button "END SESSION" at bounding box center [986, 77] width 95 height 34
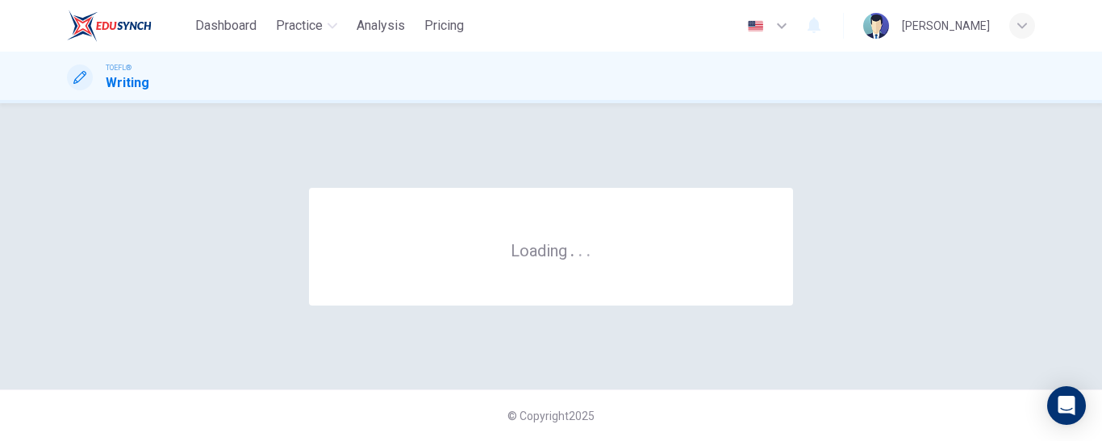
scroll to position [0, 0]
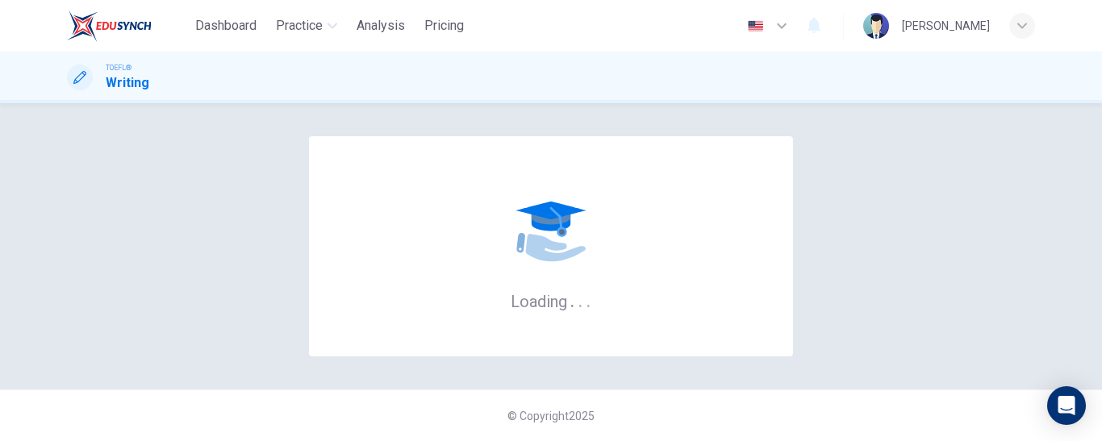
click at [975, 27] on div "[PERSON_NAME]" at bounding box center [946, 25] width 88 height 19
